Goal: Task Accomplishment & Management: Manage account settings

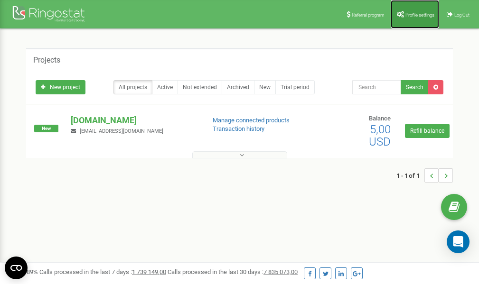
click at [415, 18] on link "Profile settings" at bounding box center [415, 14] width 48 height 28
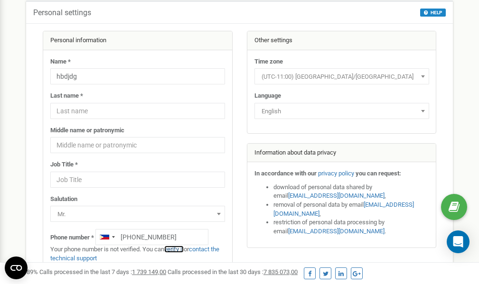
click at [178, 248] on link "verify it" at bounding box center [173, 249] width 19 height 7
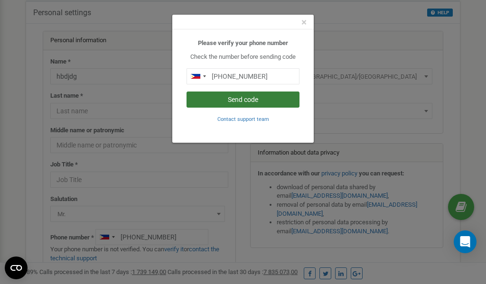
click at [240, 102] on button "Send code" at bounding box center [243, 100] width 113 height 16
